Goal: Information Seeking & Learning: Check status

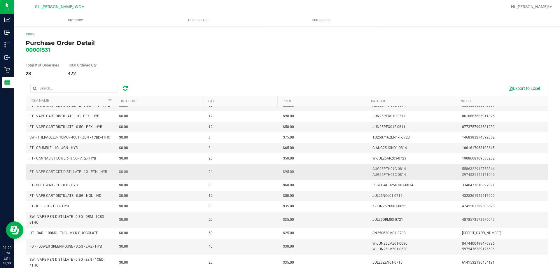
scroll to position [29, 0]
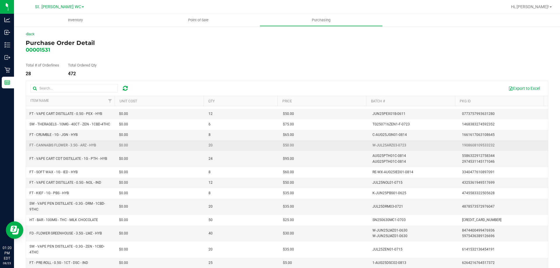
click at [392, 149] on td "W-JUL25ARZ03-0723" at bounding box center [414, 145] width 90 height 11
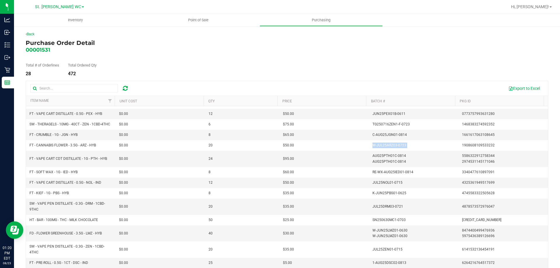
copy div "W-JUL25ARZ03-0723"
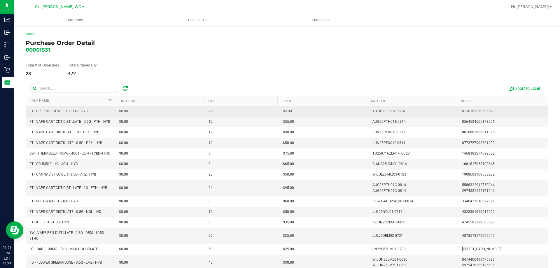
click at [381, 110] on div "1-AUG25FIC02-0814" at bounding box center [389, 112] width 32 height 6
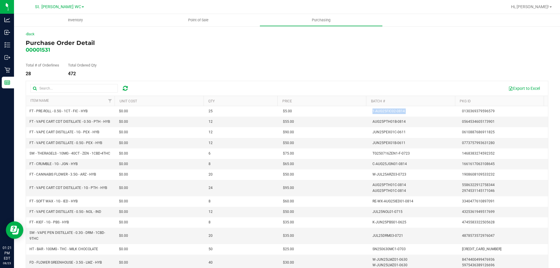
copy div "1-AUG25FIC02-0814"
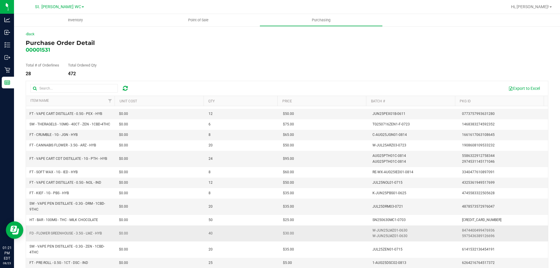
click at [377, 239] on div "W-JUN25LMZ01-0630" at bounding box center [390, 236] width 35 height 6
copy div "W-JUN25LMZ01-0630"
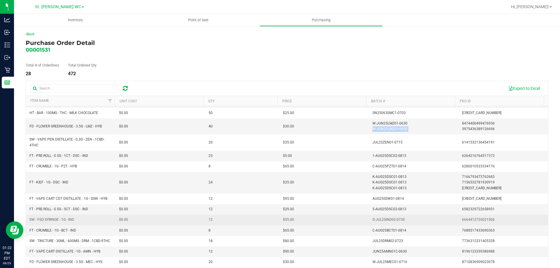
scroll to position [146, 0]
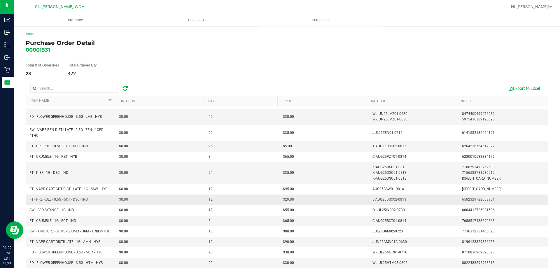
click at [380, 201] on div "5-AUG25DSC02-0813" at bounding box center [390, 200] width 34 height 6
copy div "5-AUG25DSC02-0813"
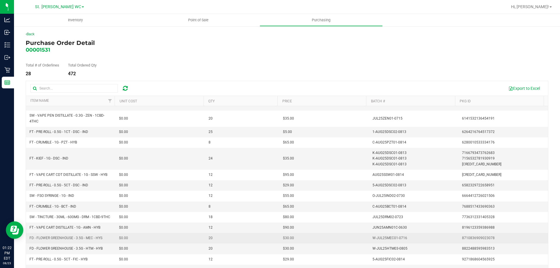
click at [388, 238] on div "W-JUL25MEC01-0716" at bounding box center [390, 238] width 35 height 6
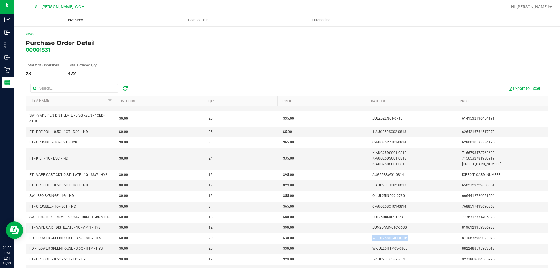
copy div "W-JUL25MEC01-0716"
click at [373, 246] on div "W-JUL25HTM03-0805" at bounding box center [390, 249] width 35 height 6
copy div "W-JUL25HTM03-0805"
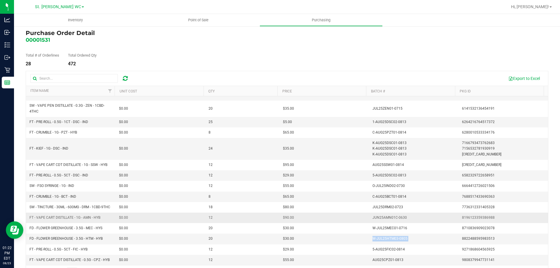
scroll to position [27, 0]
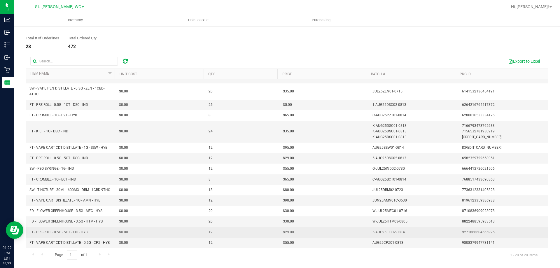
click at [381, 234] on div "5-AUG25FIC02-0814" at bounding box center [389, 233] width 32 height 6
click at [380, 234] on div "5-AUG25FIC02-0814" at bounding box center [389, 233] width 32 height 6
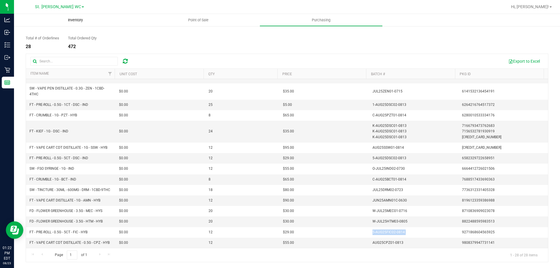
copy div "5-AUG25FIC02-0814"
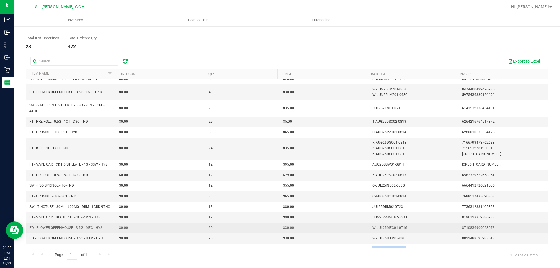
scroll to position [107, 0]
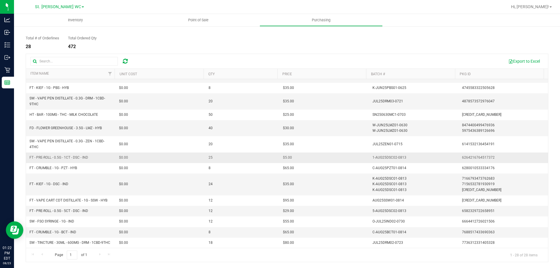
click at [383, 156] on div "1-AUG25DSC02-0813" at bounding box center [390, 158] width 34 height 6
copy div "1-AUG25DSC02-0813"
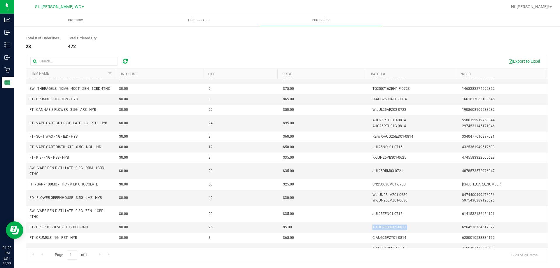
scroll to position [0, 0]
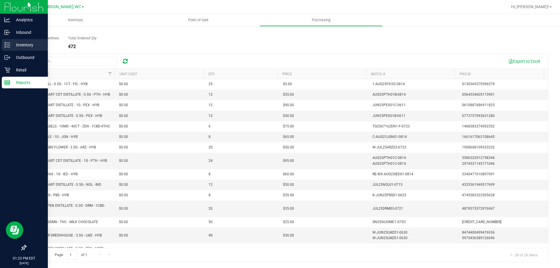
click at [22, 49] on div "Inventory" at bounding box center [25, 45] width 46 height 12
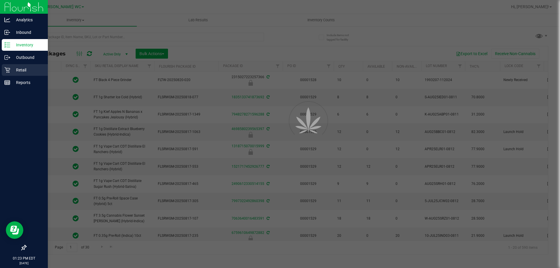
click at [10, 71] on icon at bounding box center [7, 70] width 6 height 6
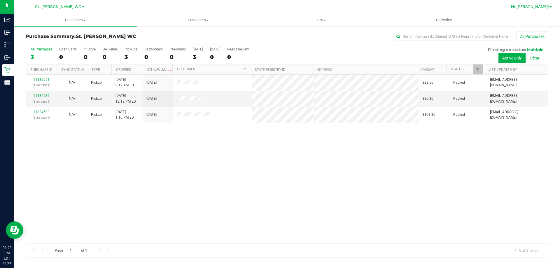
click at [543, 6] on span "Hi, [PERSON_NAME]!" at bounding box center [530, 6] width 38 height 5
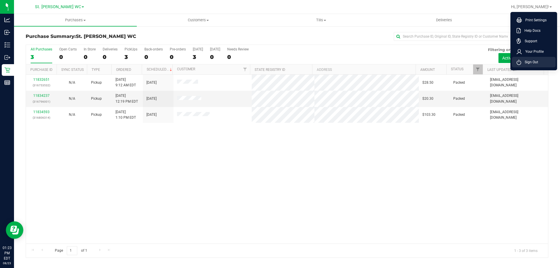
click at [523, 62] on span "Sign Out" at bounding box center [529, 62] width 17 height 6
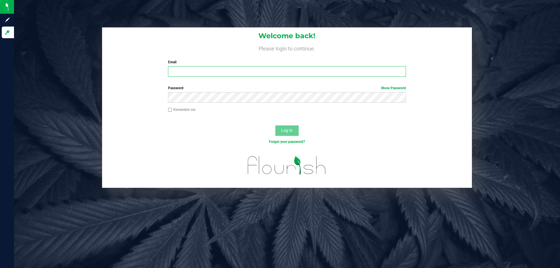
click at [214, 70] on input "Email" at bounding box center [287, 71] width 238 height 11
type input "cjames@liveparallel.com"
click at [275, 125] on button "Log In" at bounding box center [286, 130] width 23 height 11
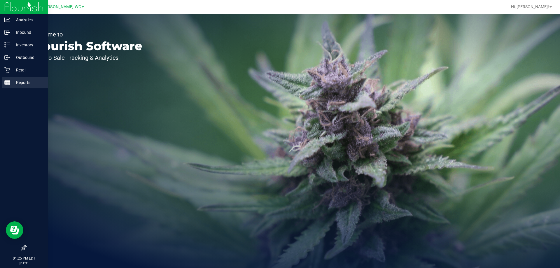
click at [13, 78] on div "Reports" at bounding box center [25, 83] width 46 height 12
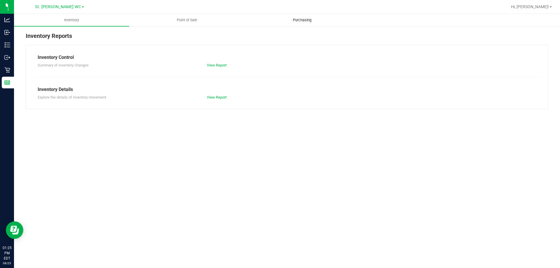
click at [294, 22] on span "Purchasing" at bounding box center [302, 20] width 34 height 5
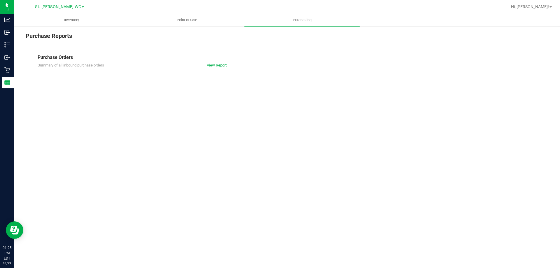
click at [218, 64] on link "View Report" at bounding box center [217, 65] width 20 height 4
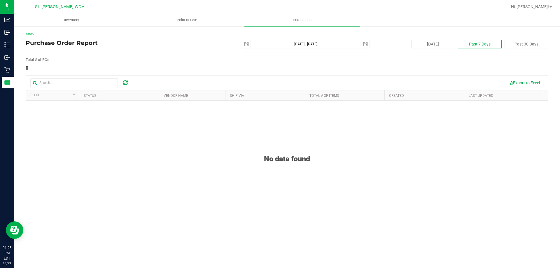
click at [475, 44] on button "Past 7 Days" at bounding box center [480, 44] width 44 height 9
type input "2025-08-16"
type input "Aug 16, 2025 - Aug 23, 2025"
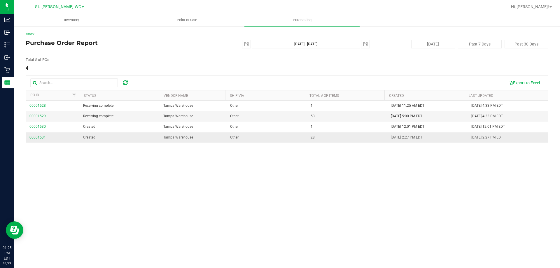
click at [33, 139] on span "00001531" at bounding box center [37, 138] width 16 height 6
click at [37, 136] on span "00001531" at bounding box center [37, 137] width 16 height 4
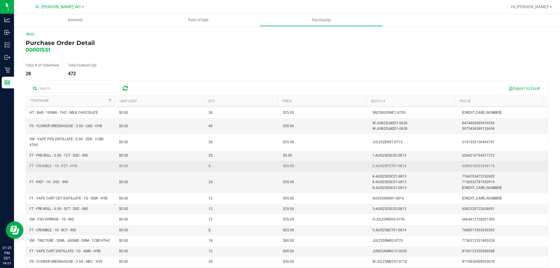
scroll to position [166, 0]
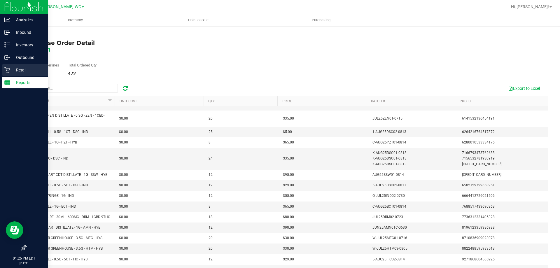
click at [7, 68] on icon at bounding box center [7, 70] width 6 height 6
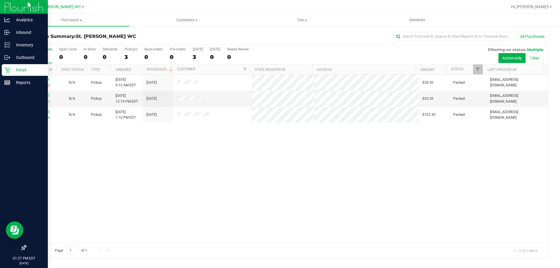
click at [12, 69] on p "Retail" at bounding box center [27, 70] width 35 height 7
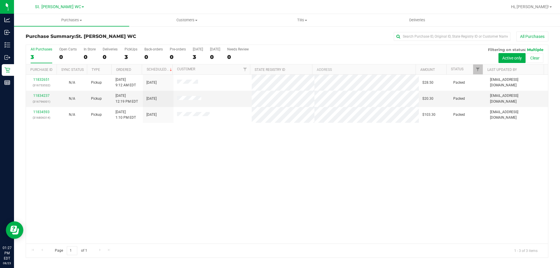
click at [183, 177] on div "11832651 (316753532) N/A Pickup 8/23/2025 9:12 AM EDT 8/23/2025 $28.50 Packed i…" at bounding box center [287, 159] width 522 height 169
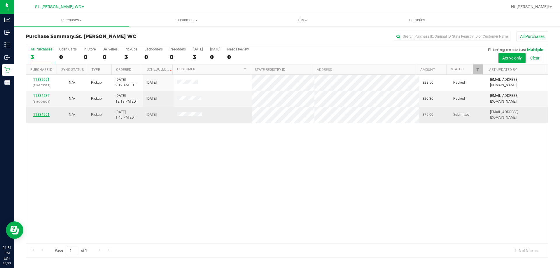
click at [40, 114] on link "11834961" at bounding box center [41, 115] width 16 height 4
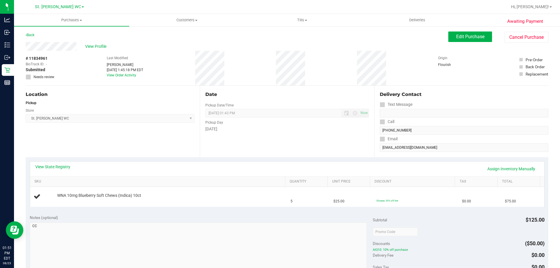
click at [49, 171] on div "View State Registry Assign Inventory Manually" at bounding box center [287, 169] width 504 height 10
click at [55, 164] on link "View State Registry" at bounding box center [52, 167] width 35 height 6
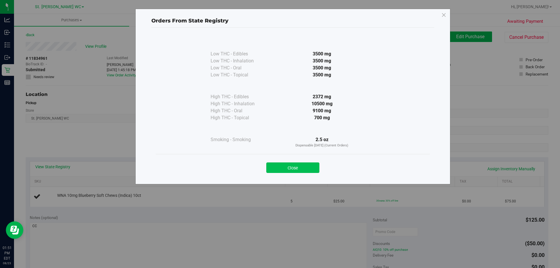
click at [294, 165] on button "Close" at bounding box center [292, 168] width 53 height 11
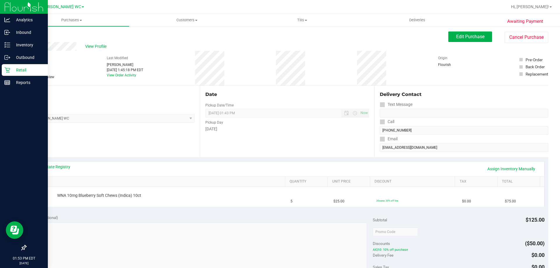
click at [8, 70] on icon at bounding box center [7, 70] width 6 height 6
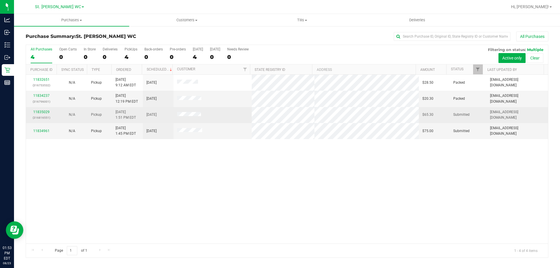
click at [49, 113] on div "11835029 (316816551)" at bounding box center [41, 114] width 24 height 11
click at [34, 112] on link "11835029" at bounding box center [41, 112] width 16 height 4
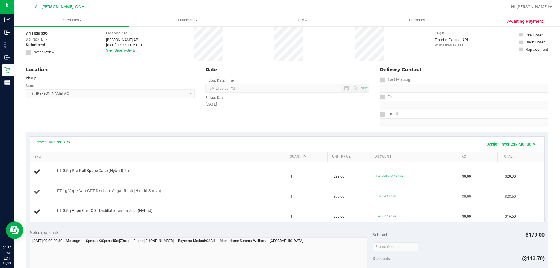
scroll to position [58, 0]
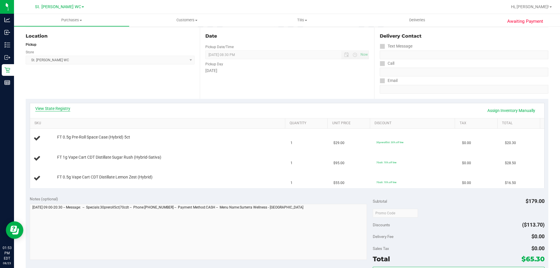
click at [47, 108] on link "View State Registry" at bounding box center [52, 109] width 35 height 6
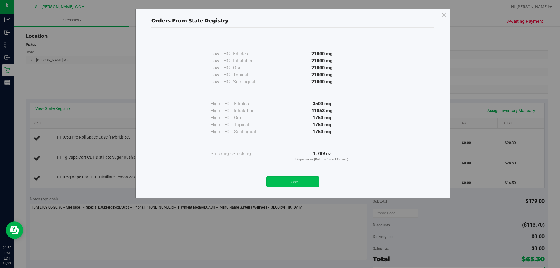
click at [300, 184] on button "Close" at bounding box center [292, 182] width 53 height 11
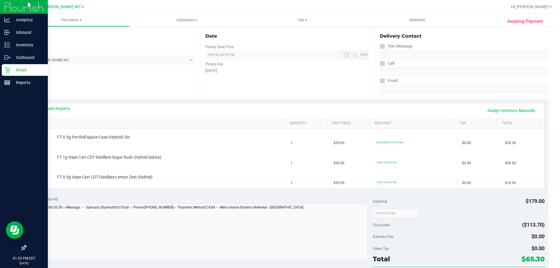
click at [6, 66] on div "Retail" at bounding box center [25, 70] width 46 height 12
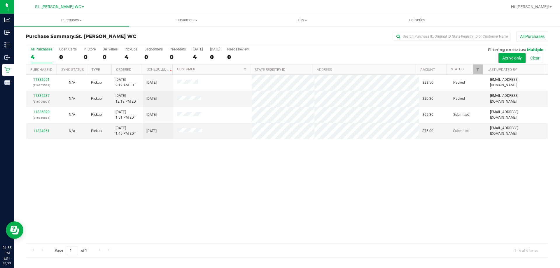
click at [43, 55] on div "4" at bounding box center [42, 57] width 22 height 7
click at [0, 0] on input "All Purchases 4" at bounding box center [0, 0] width 0 height 0
click at [34, 55] on div "4" at bounding box center [42, 57] width 22 height 7
click at [0, 0] on input "All Purchases 4" at bounding box center [0, 0] width 0 height 0
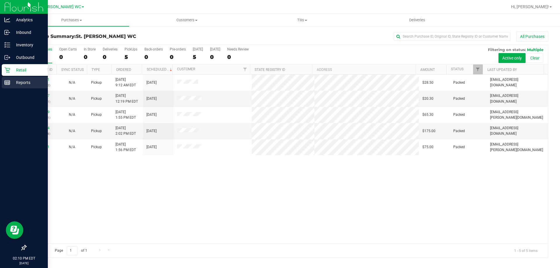
click at [15, 81] on p "Reports" at bounding box center [27, 82] width 35 height 7
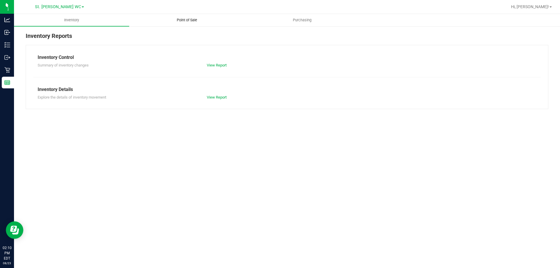
click at [170, 18] on span "Point of Sale" at bounding box center [187, 20] width 36 height 5
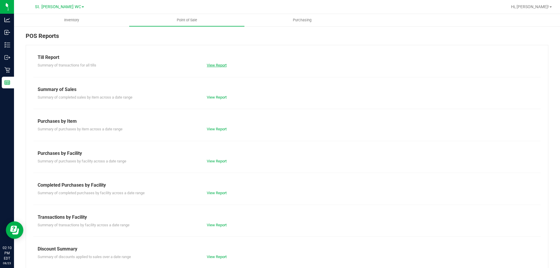
click at [207, 64] on link "View Report" at bounding box center [217, 65] width 20 height 4
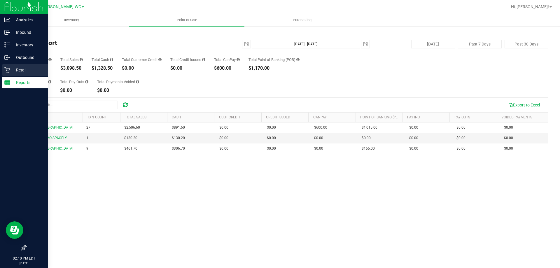
click at [16, 72] on p "Retail" at bounding box center [27, 70] width 35 height 7
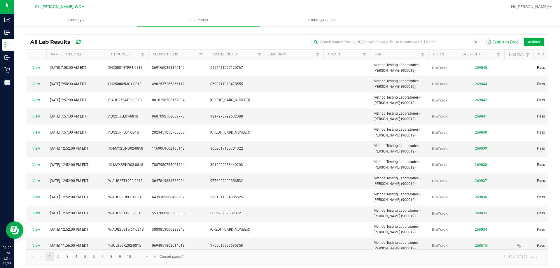
click at [474, 42] on span at bounding box center [476, 42] width 5 height 5
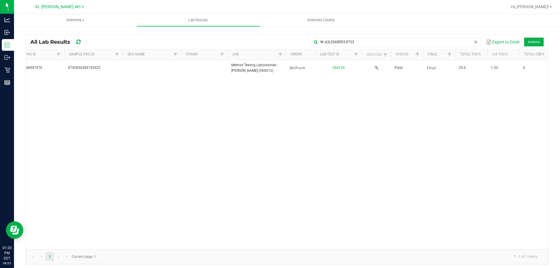
type input "W-JUL25ARZ03-0723"
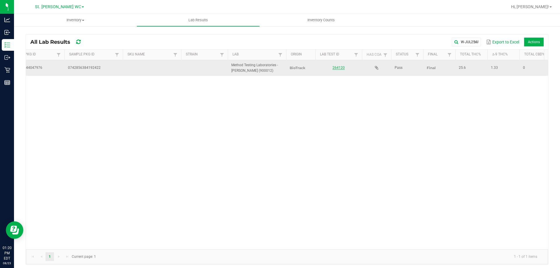
click at [337, 68] on link "264120" at bounding box center [339, 68] width 12 height 4
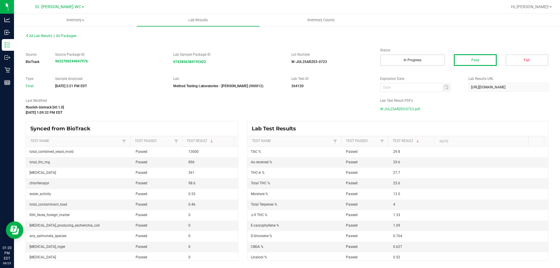
click at [401, 108] on span "W-JUL25ARZ03-0723.pdf" at bounding box center [400, 109] width 40 height 9
click at [195, 27] on div "All Lab Results | All Packages Source BioTrack Source Package ID 96227002440479…" at bounding box center [287, 146] width 546 height 241
click at [196, 23] on uib-tab-heading "Lab Results" at bounding box center [198, 20] width 123 height 12
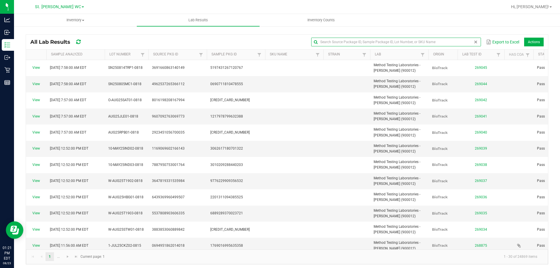
click at [458, 42] on input "text" at bounding box center [396, 42] width 170 height 9
paste input "1-AUG25FIC02-0814"
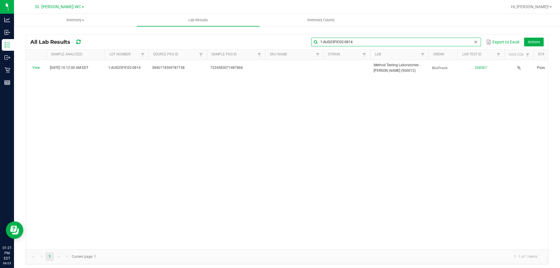
type input "1-AUG25FIC02-0814"
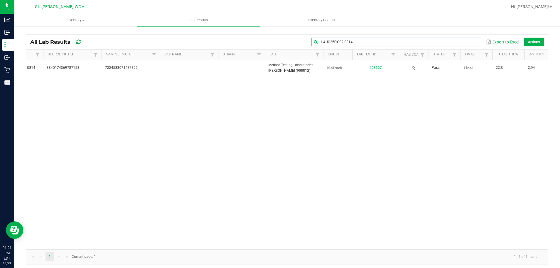
click at [460, 41] on input "1-AUG25FIC02-0814" at bounding box center [396, 42] width 170 height 9
click at [474, 41] on span at bounding box center [476, 42] width 5 height 5
paste input "W-JUN25LMZ01-0630"
type input "W-JUN25LMZ01-0630"
click at [474, 41] on span at bounding box center [476, 42] width 5 height 5
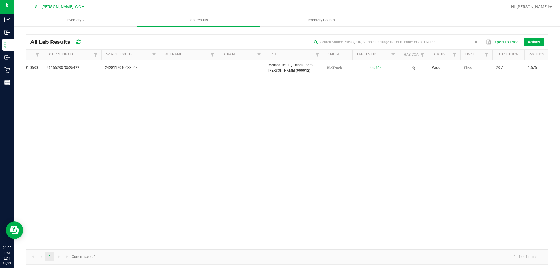
paste input "5-AUG25DSC02-0813"
type input "5-AUG25DSC02-0813"
click at [474, 41] on input "5-AUG25DSC02-0813" at bounding box center [396, 42] width 170 height 9
click at [474, 42] on span at bounding box center [476, 42] width 5 height 5
paste input "W-JUL25MEC01-0716"
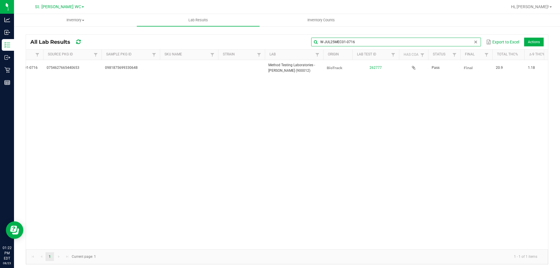
type input "W-JUL25MEC01-0716"
click at [474, 43] on span at bounding box center [476, 42] width 5 height 5
paste input "W-JUL25HTM03-0805"
type input "W-JUL25HTM03-0805"
click at [474, 41] on span at bounding box center [476, 42] width 5 height 5
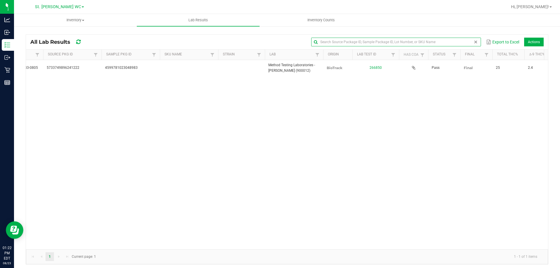
paste input "5-AUG25FIC02-0814"
type input "5-AUG25FIC02-0814"
click at [474, 41] on span at bounding box center [476, 42] width 5 height 5
paste input "1-AUG25DSC02-0813"
type input "1-AUG25DSC02-0813"
